Goal: Transaction & Acquisition: Book appointment/travel/reservation

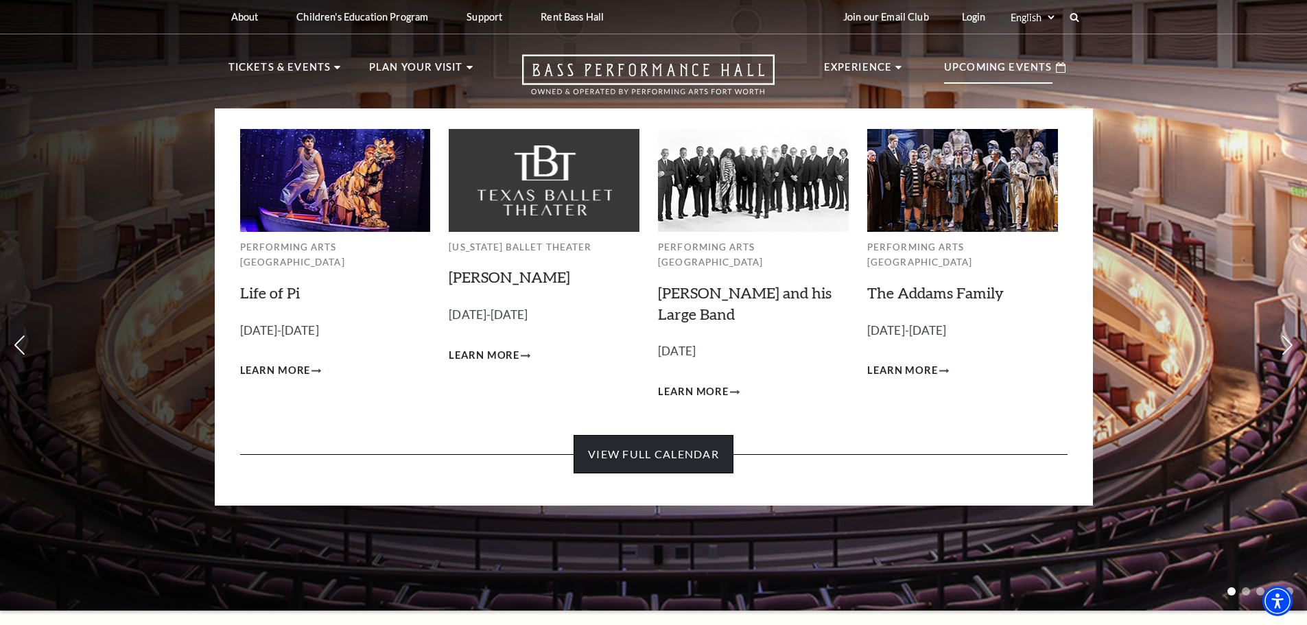
click at [672, 436] on link "View Full Calendar" at bounding box center [654, 454] width 160 height 38
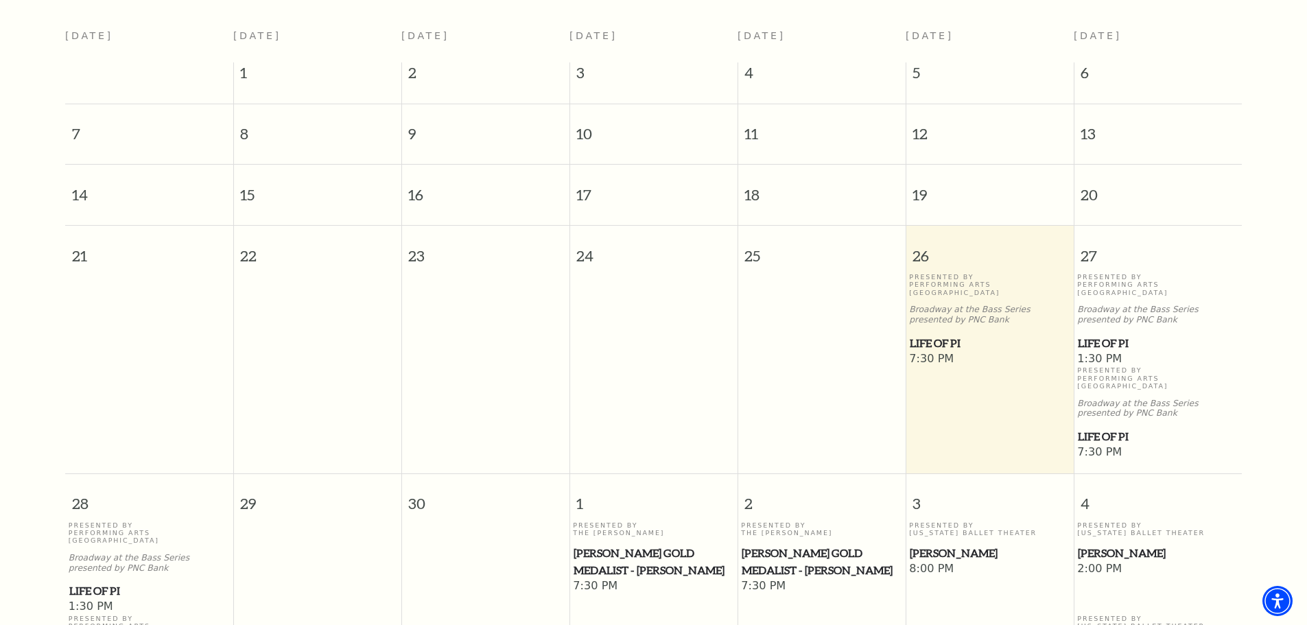
scroll to position [159, 0]
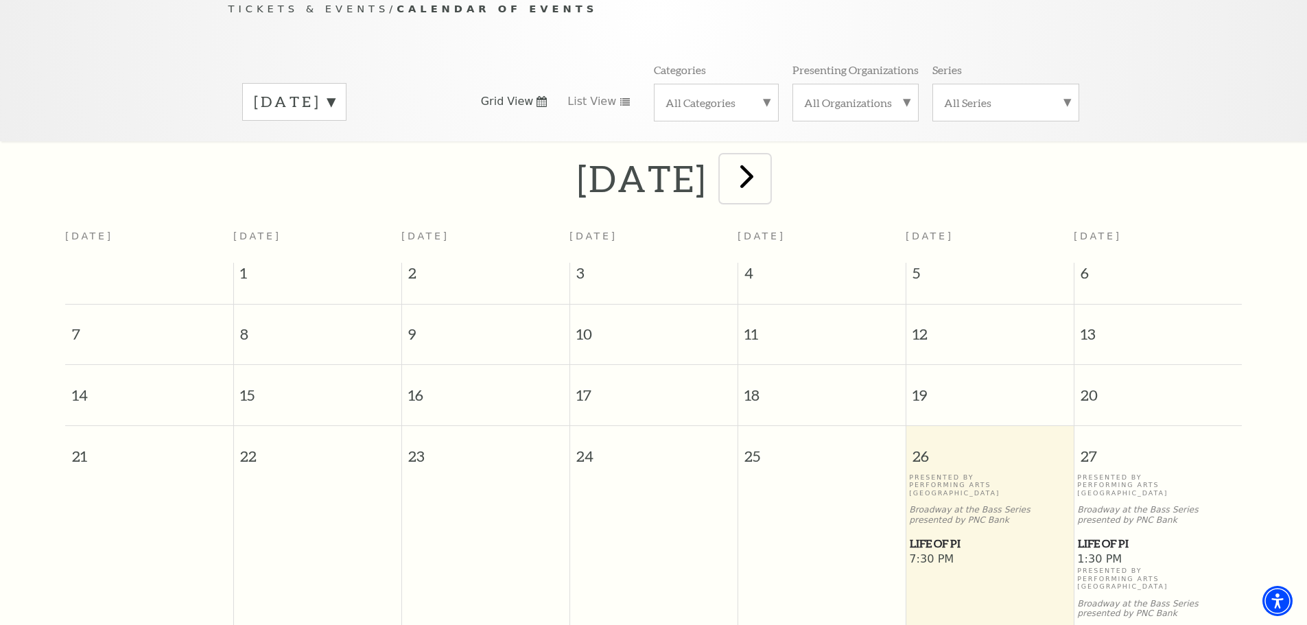
click at [767, 171] on span "next" at bounding box center [746, 175] width 39 height 39
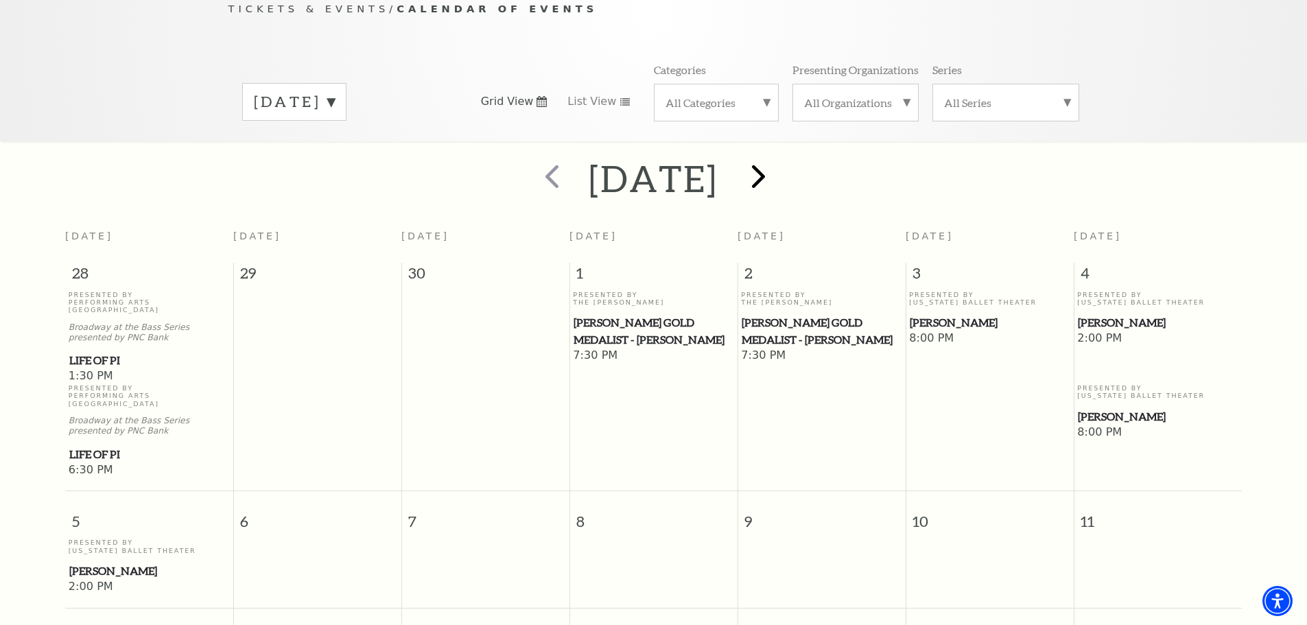
scroll to position [121, 0]
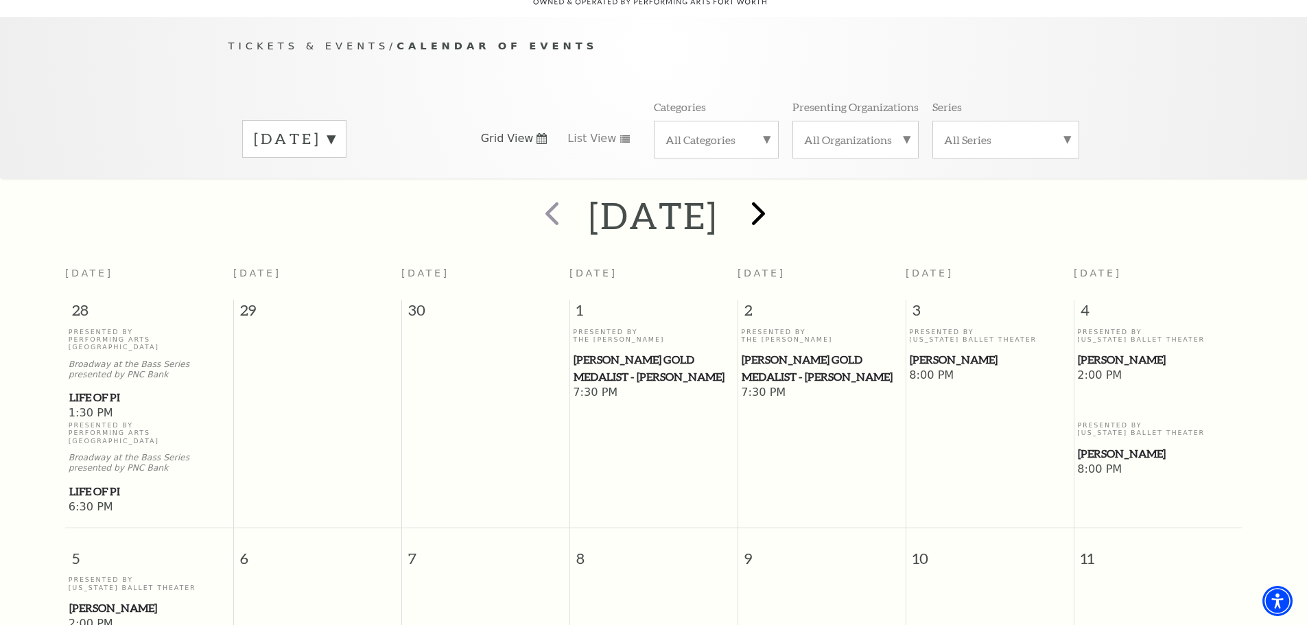
click at [778, 204] on span "next" at bounding box center [758, 213] width 39 height 39
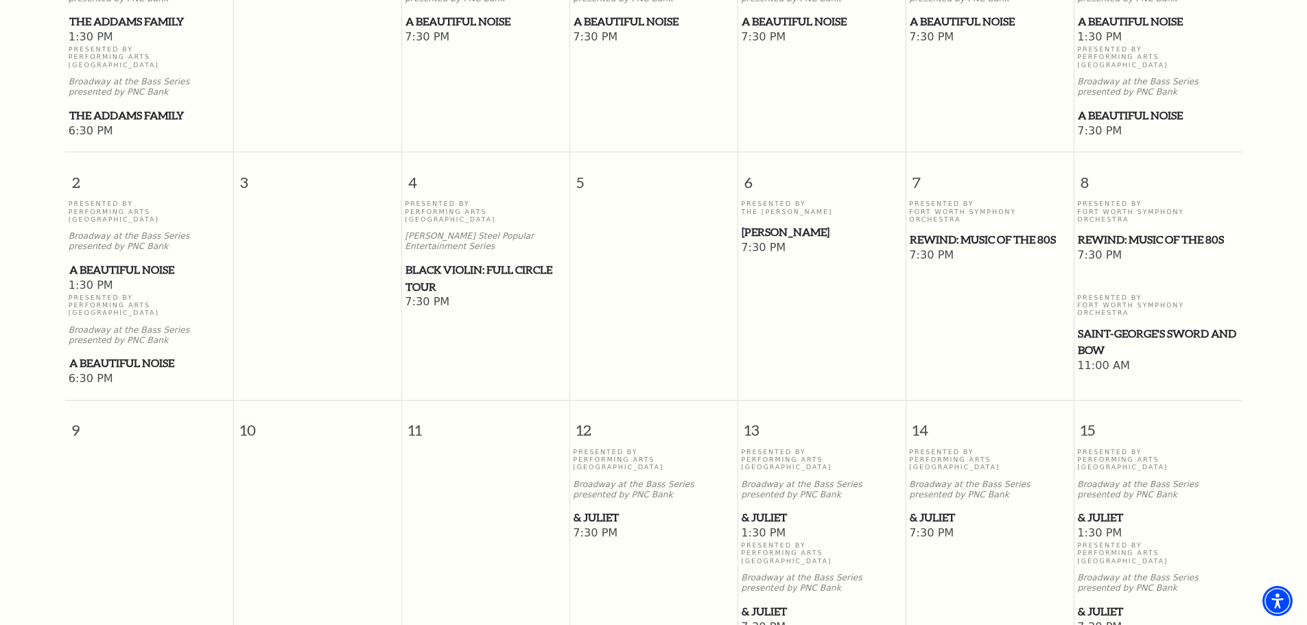
scroll to position [533, 0]
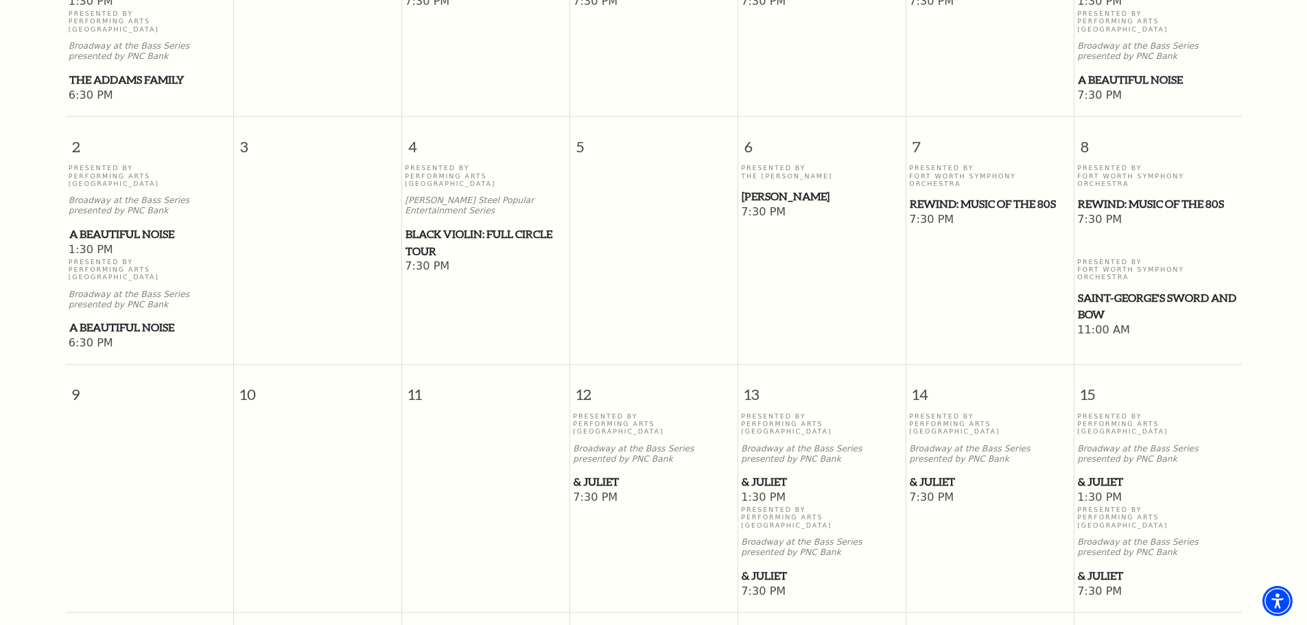
click at [1097, 474] on span "& Juliet" at bounding box center [1158, 482] width 160 height 17
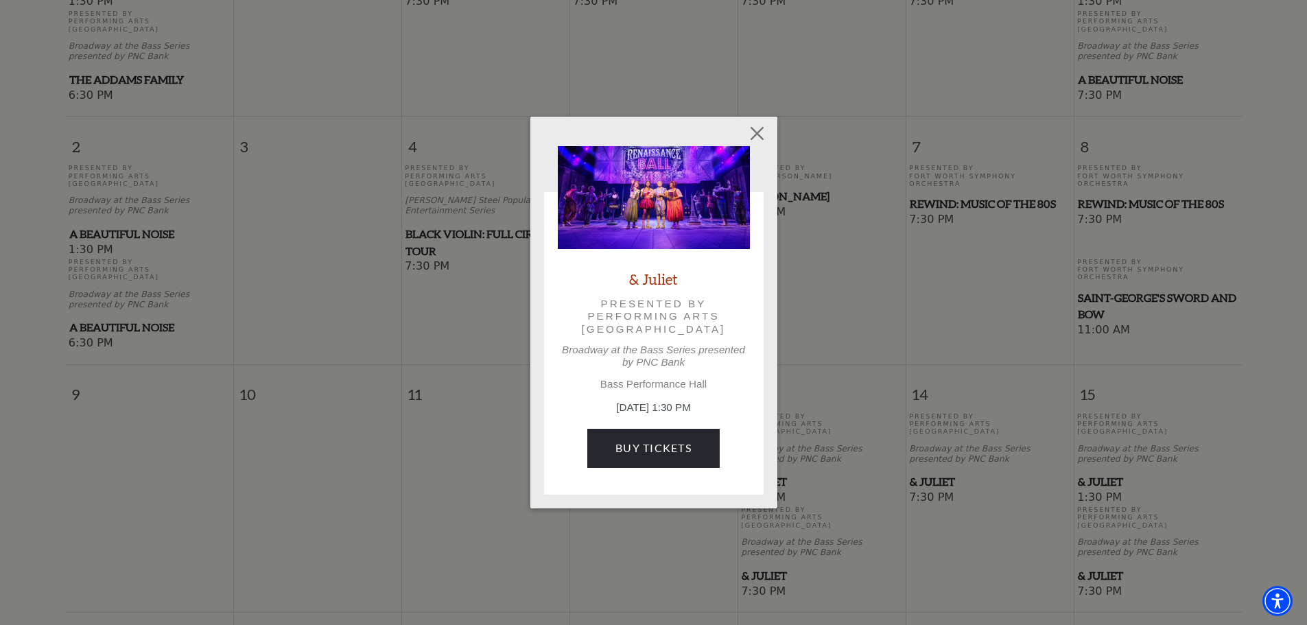
click at [656, 277] on link "& Juliet" at bounding box center [653, 279] width 49 height 19
